Goal: Information Seeking & Learning: Learn about a topic

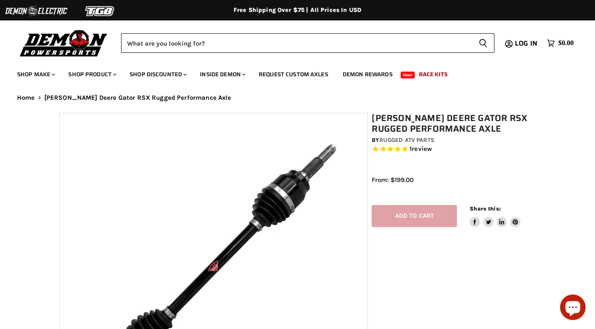
select select "******"
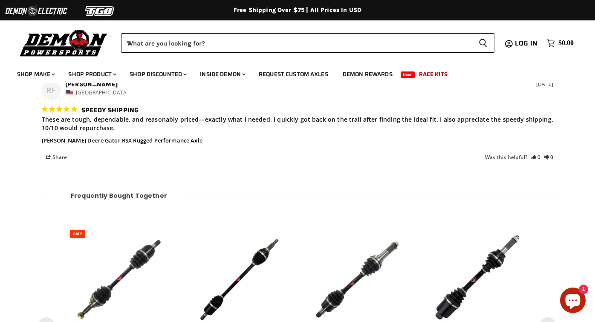
scroll to position [987, 0]
